Goal: Transaction & Acquisition: Subscribe to service/newsletter

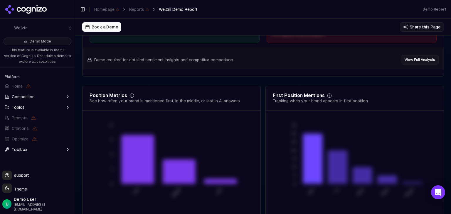
scroll to position [1190, 0]
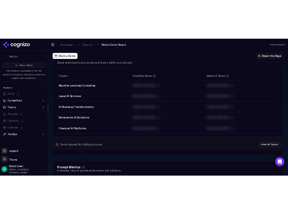
scroll to position [278, 0]
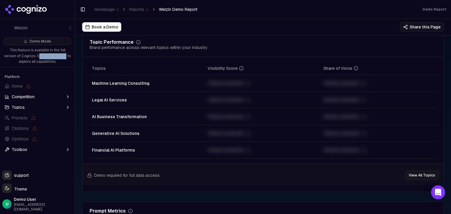
drag, startPoint x: 27, startPoint y: 55, endPoint x: 52, endPoint y: 55, distance: 25.3
click at [52, 55] on p "This feature is available in the full version of Cognizo. Schedule a demo to ex…" at bounding box center [38, 56] width 68 height 17
drag, startPoint x: 276, startPoint y: 35, endPoint x: 270, endPoint y: 38, distance: 7.1
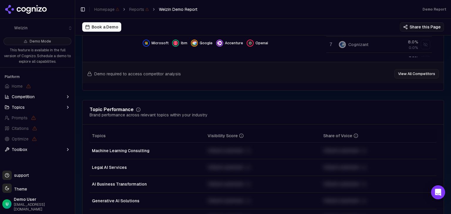
scroll to position [242, 0]
